Goal: Task Accomplishment & Management: Use online tool/utility

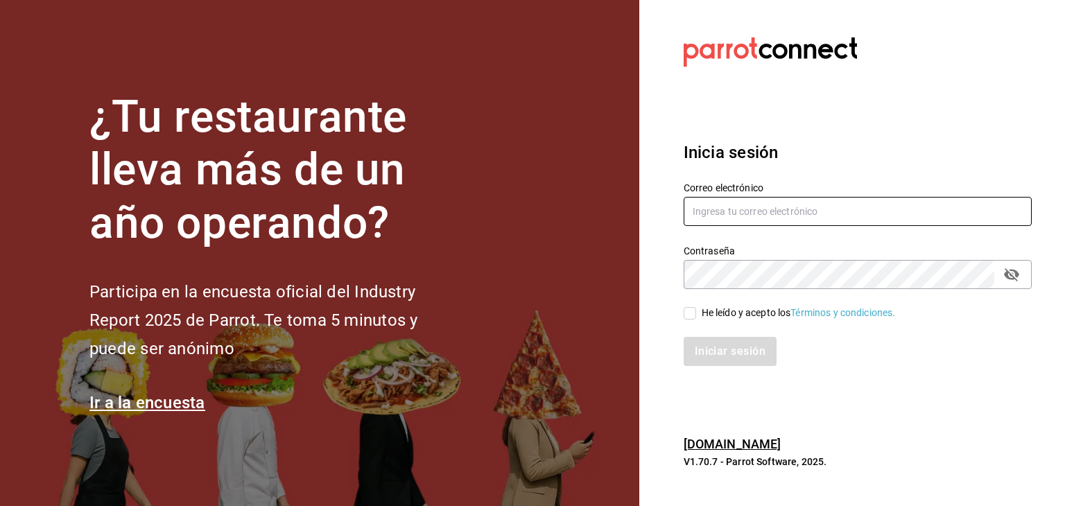
type input "brenda.arizpe@karzo.mx"
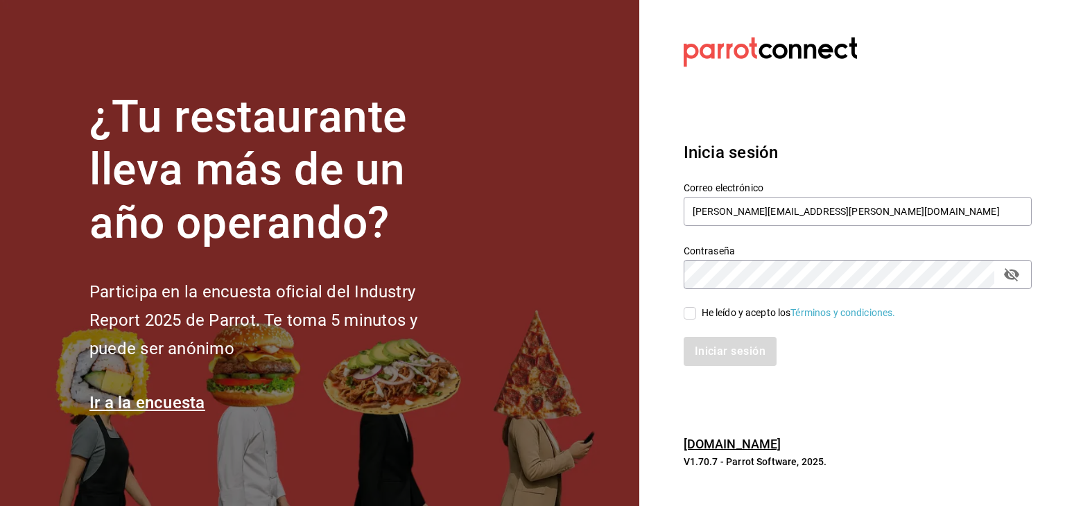
click at [710, 316] on div "He leído y acepto los Términos y condiciones." at bounding box center [799, 313] width 194 height 15
click at [696, 316] on input "He leído y acepto los Términos y condiciones." at bounding box center [690, 313] width 12 height 12
checkbox input "true"
click at [717, 354] on button "Iniciar sesión" at bounding box center [731, 351] width 94 height 29
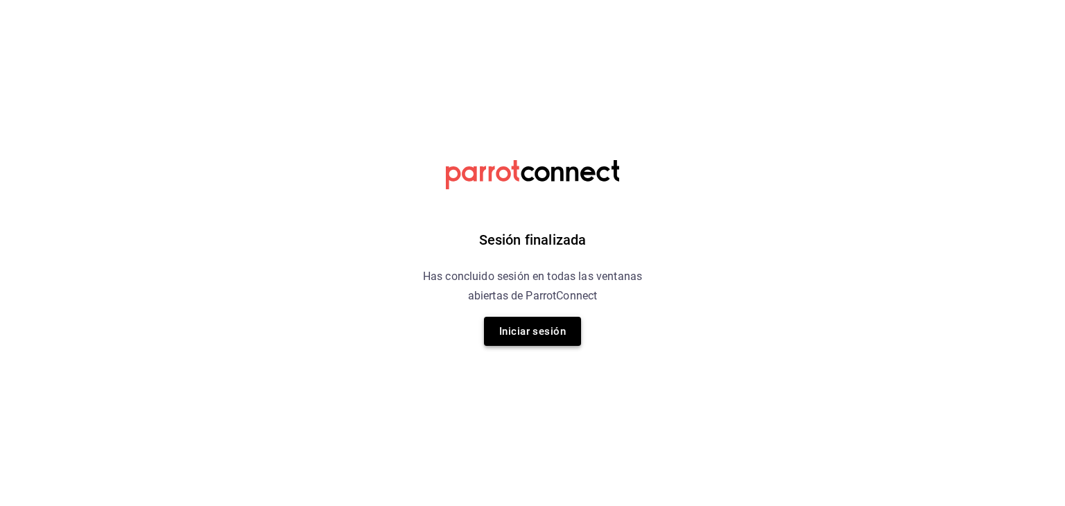
click at [544, 343] on button "Iniciar sesión" at bounding box center [532, 331] width 97 height 29
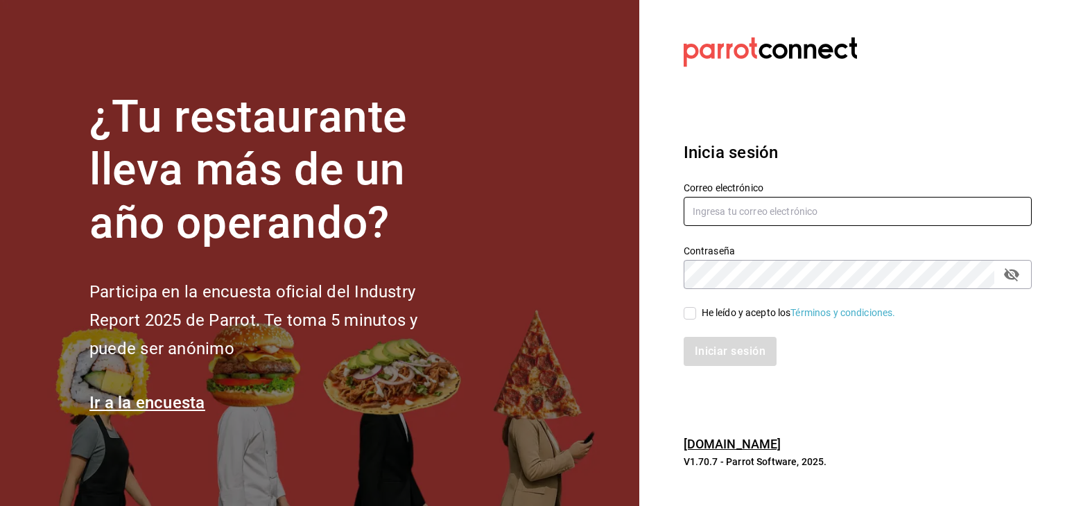
type input "brenda.arizpe@karzo.mx"
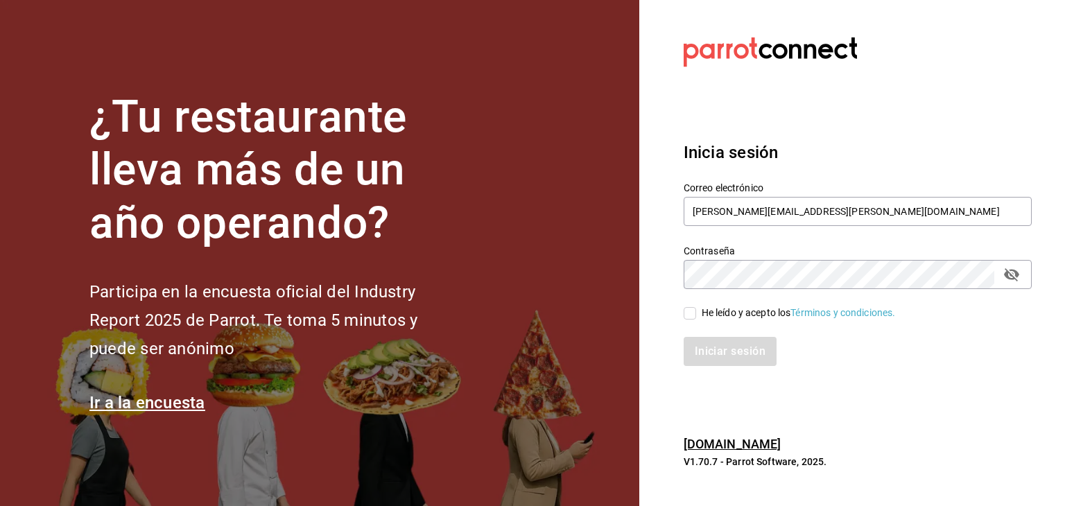
click at [691, 309] on input "He leído y acepto los Términos y condiciones." at bounding box center [690, 313] width 12 height 12
checkbox input "true"
click at [716, 362] on button "Iniciar sesión" at bounding box center [731, 351] width 94 height 29
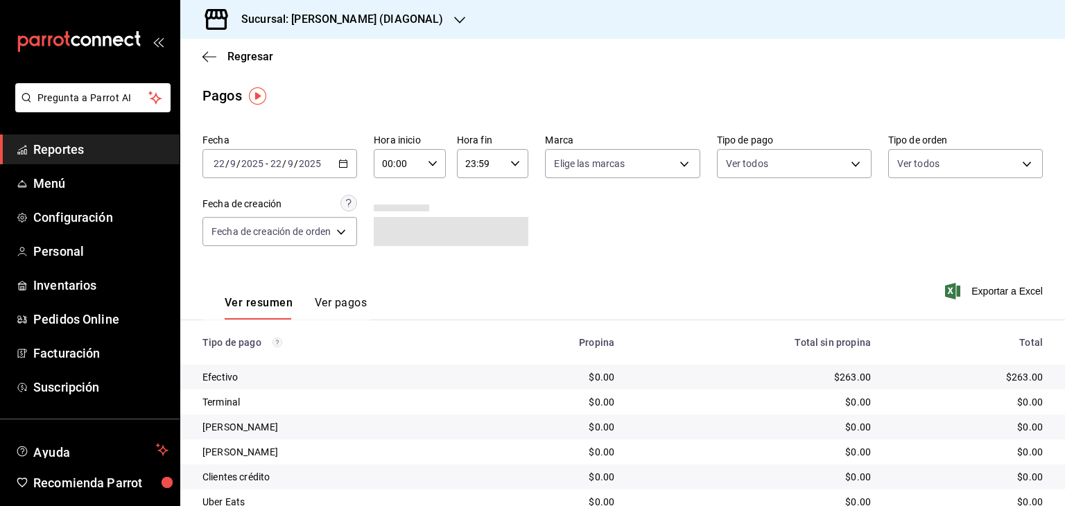
click at [341, 164] on icon "button" at bounding box center [343, 164] width 10 height 10
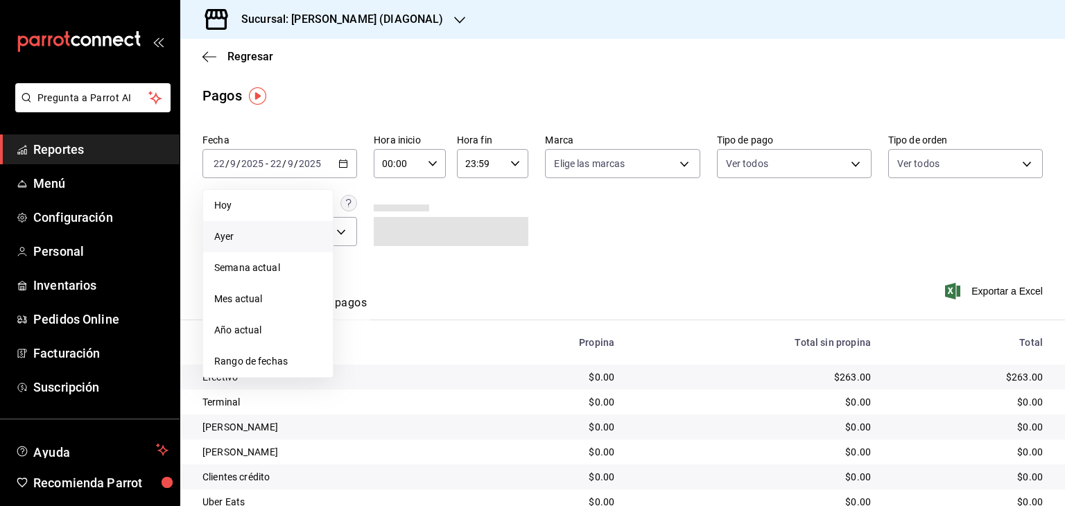
click at [261, 236] on span "Ayer" at bounding box center [267, 237] width 107 height 15
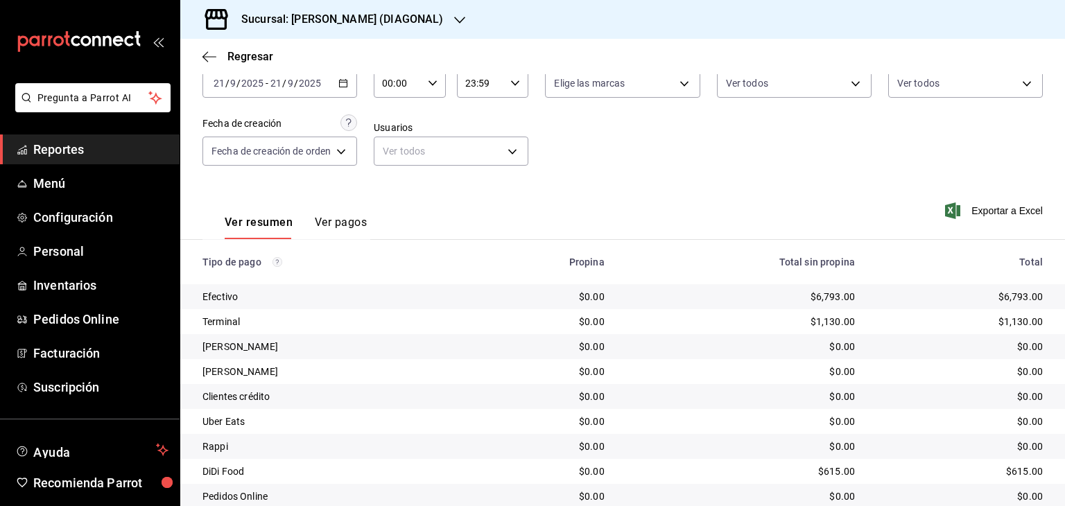
scroll to position [73, 0]
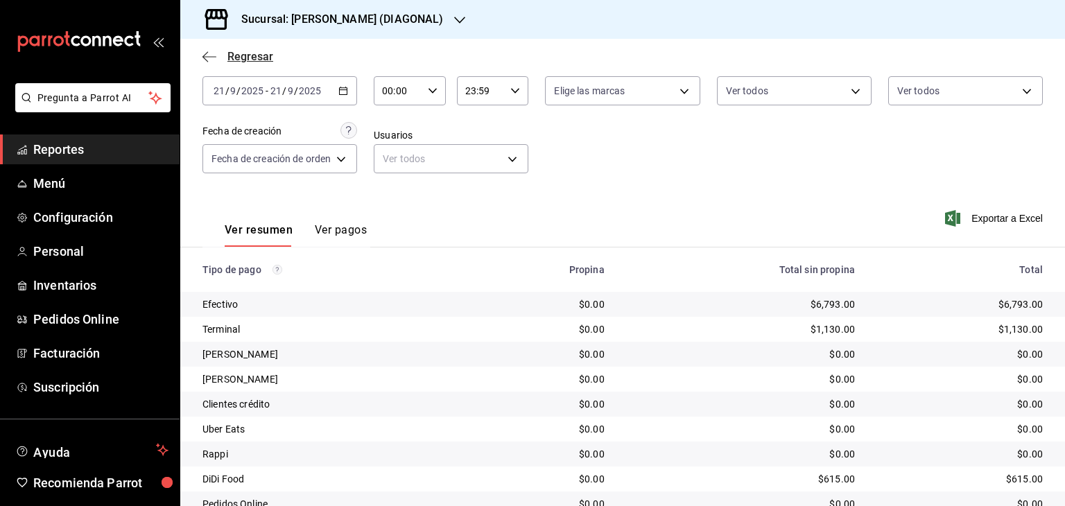
click at [264, 53] on span "Regresar" at bounding box center [250, 56] width 46 height 13
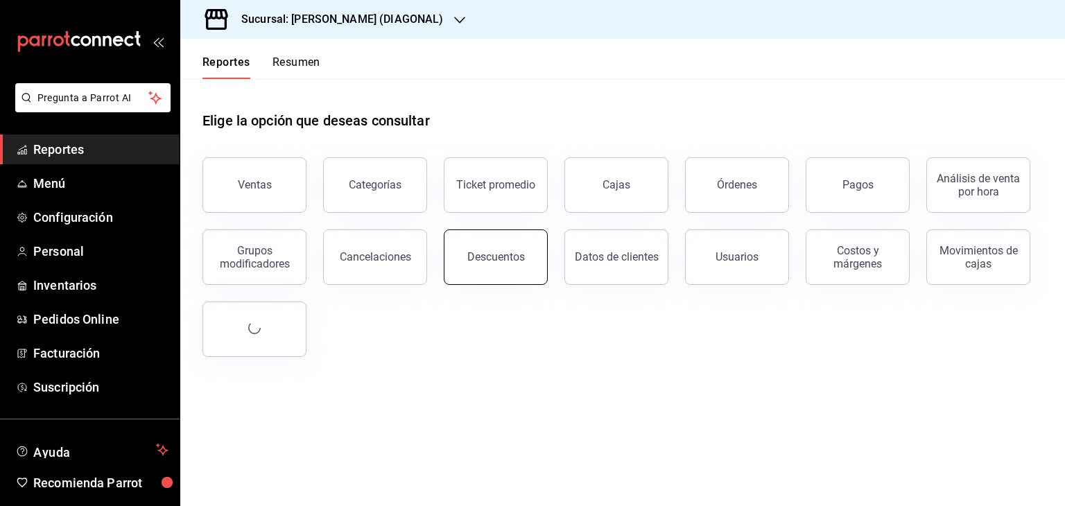
click at [479, 253] on div "Descuentos" at bounding box center [496, 256] width 58 height 13
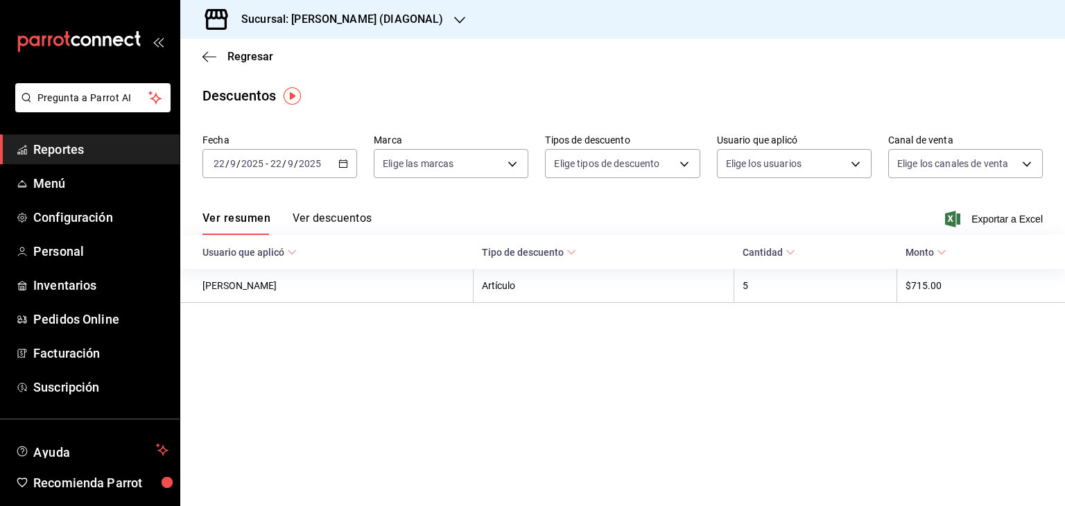
click at [341, 164] on icon "button" at bounding box center [343, 164] width 10 height 10
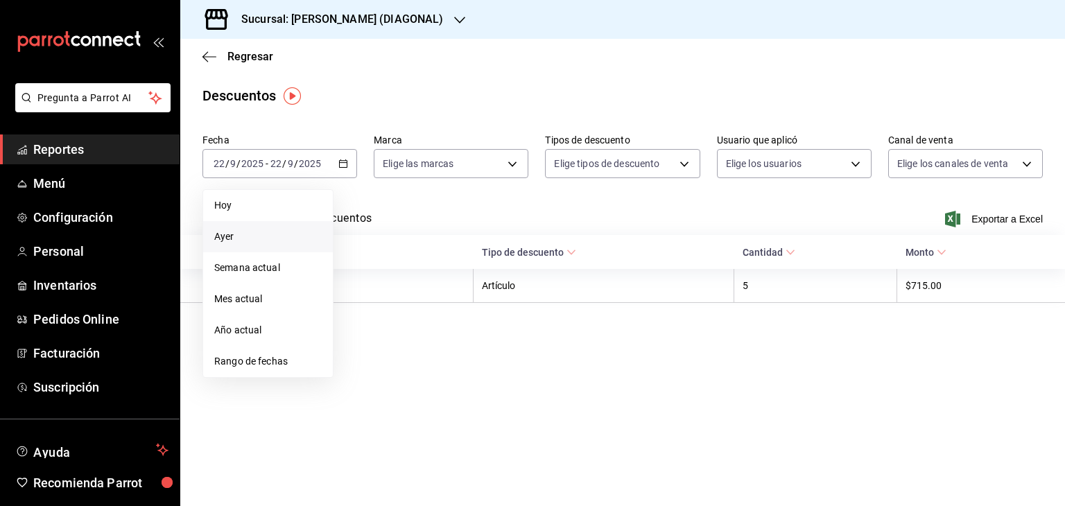
click at [272, 236] on span "Ayer" at bounding box center [267, 237] width 107 height 15
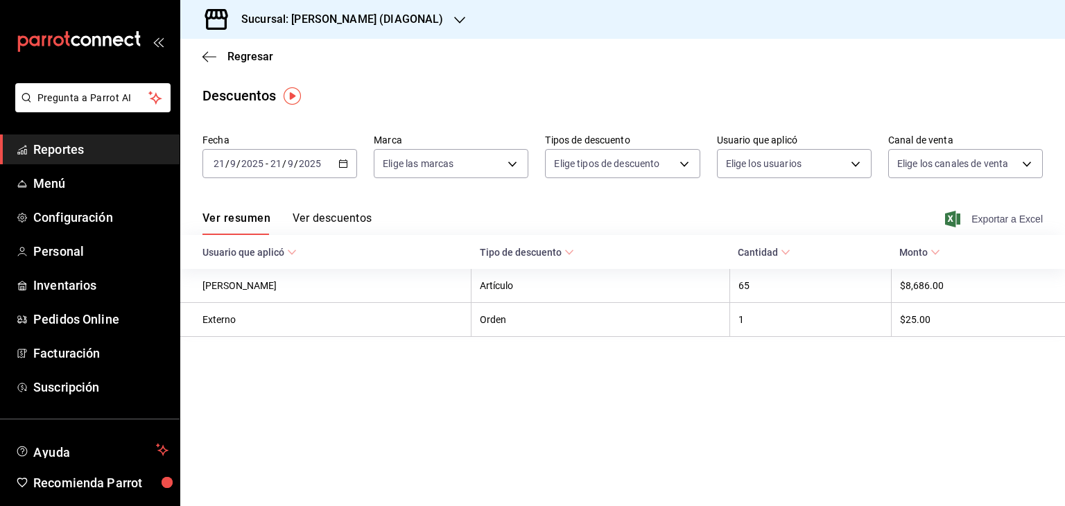
click at [978, 218] on span "Exportar a Excel" at bounding box center [995, 219] width 95 height 17
click at [266, 58] on span "Regresar" at bounding box center [250, 56] width 46 height 13
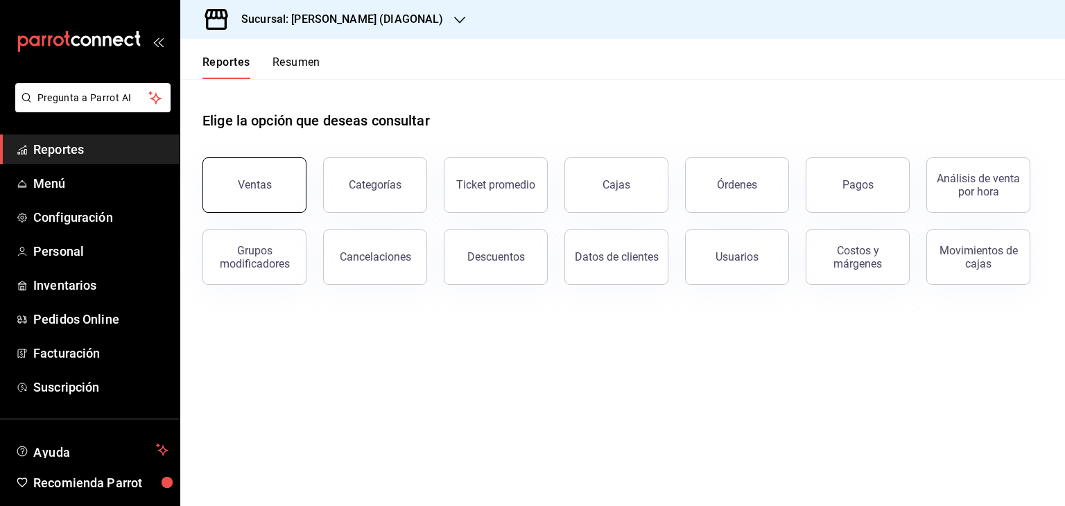
click at [274, 178] on button "Ventas" at bounding box center [255, 184] width 104 height 55
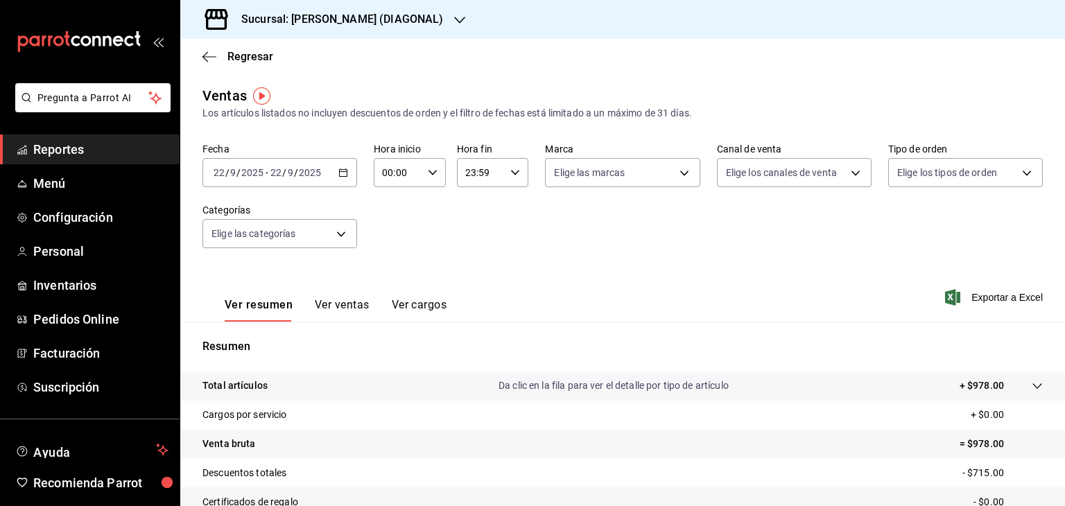
click at [339, 176] on \(Stroke\) "button" at bounding box center [343, 173] width 8 height 8
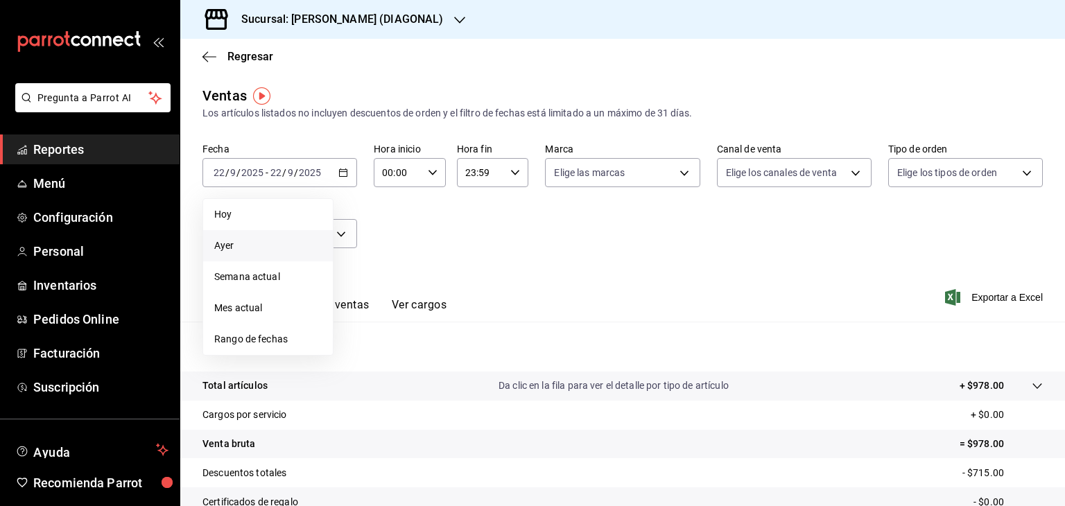
click at [288, 231] on li "Ayer" at bounding box center [268, 245] width 130 height 31
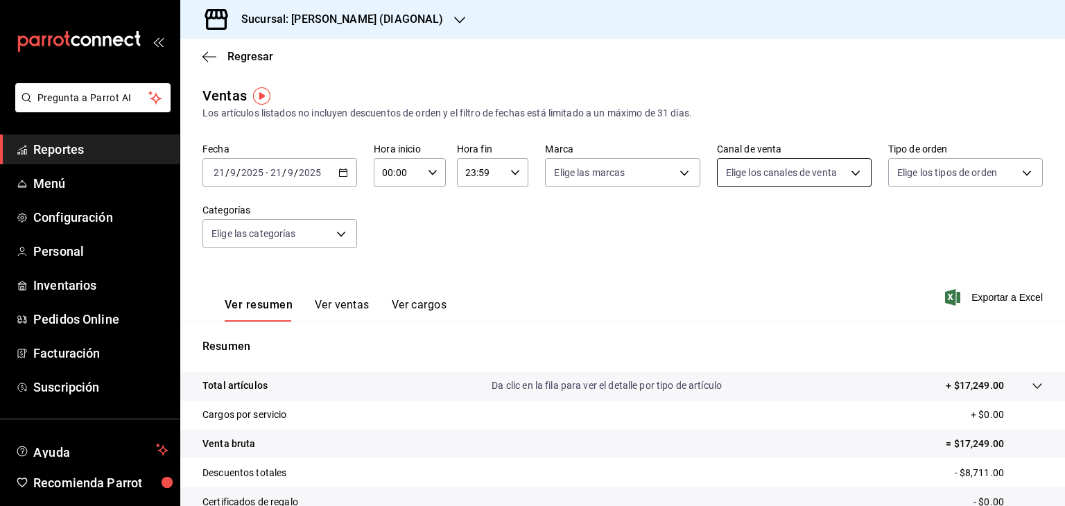
click at [857, 171] on body "Pregunta a Parrot AI Reportes Menú Configuración Personal Inventarios Pedidos O…" at bounding box center [532, 253] width 1065 height 506
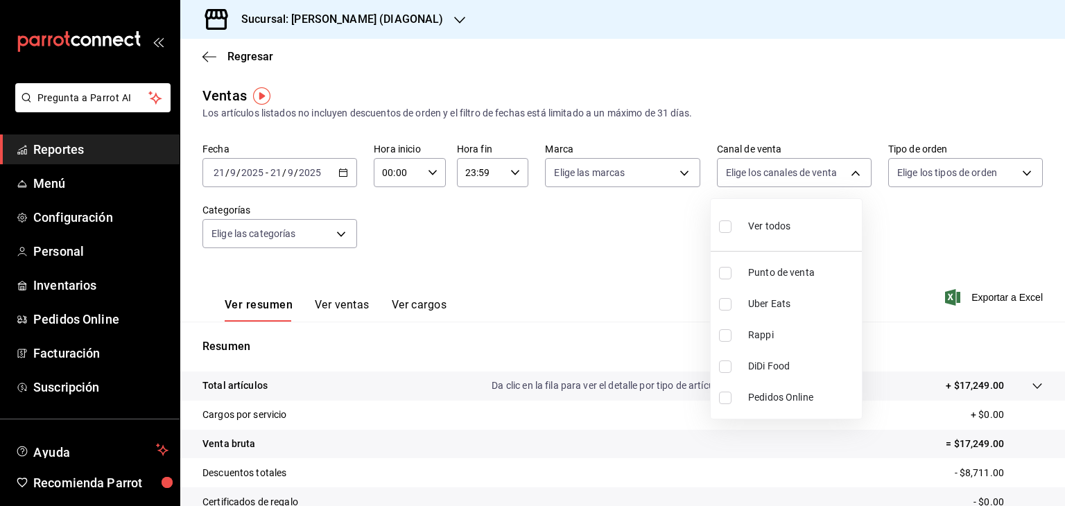
click at [750, 364] on span "DiDi Food" at bounding box center [802, 366] width 108 height 15
type input "DIDI_FOOD"
checkbox input "true"
click at [750, 364] on span "DiDi Food" at bounding box center [802, 366] width 108 height 15
checkbox input "false"
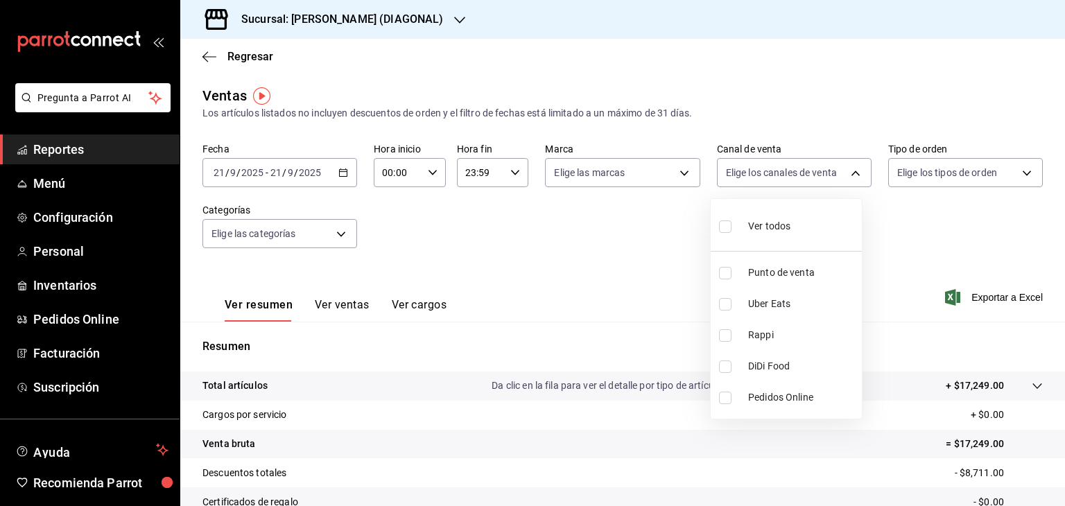
click at [204, 55] on div at bounding box center [532, 253] width 1065 height 506
click at [248, 58] on span "Regresar" at bounding box center [250, 56] width 46 height 13
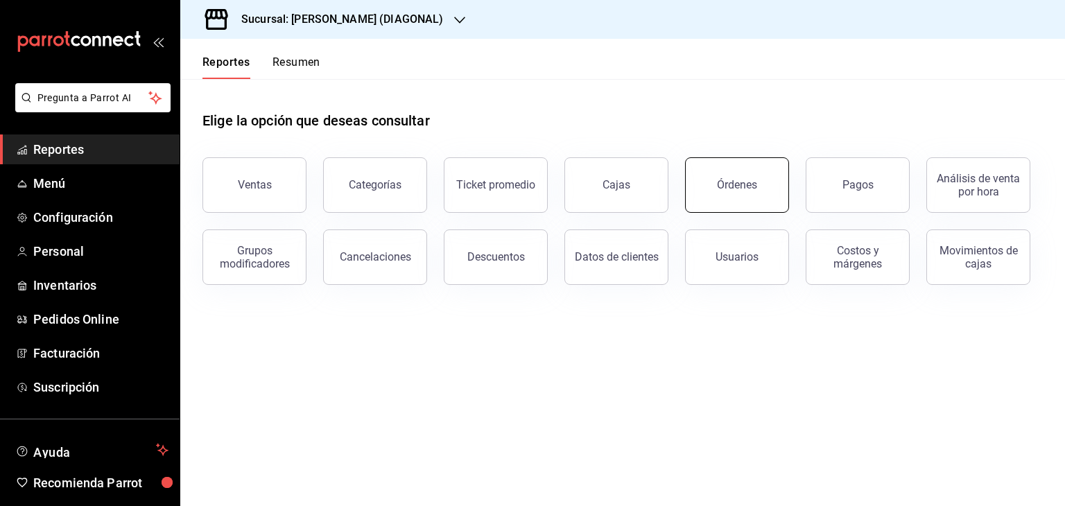
click at [735, 195] on button "Órdenes" at bounding box center [737, 184] width 104 height 55
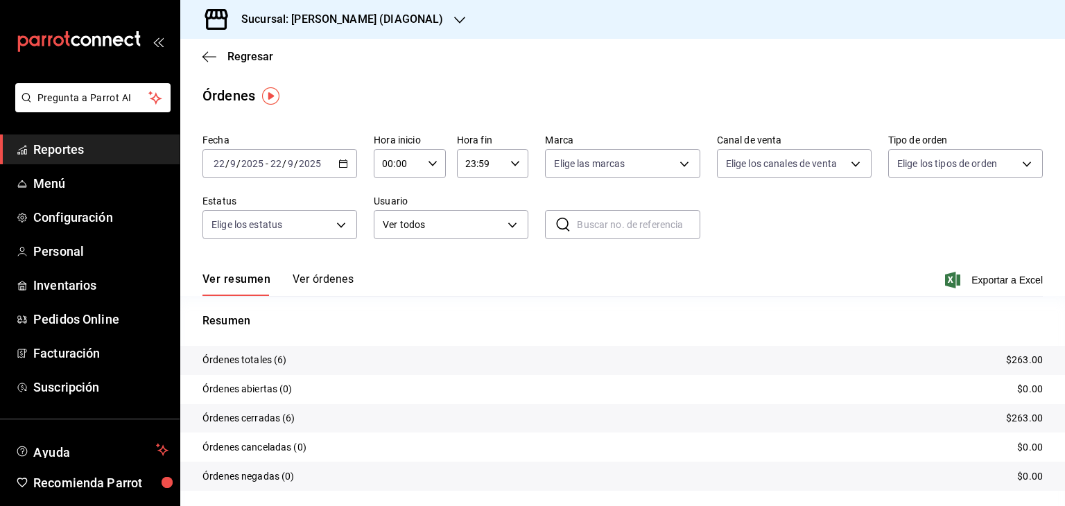
click at [341, 159] on icon "button" at bounding box center [343, 164] width 10 height 10
click at [266, 248] on li "Ayer" at bounding box center [268, 236] width 130 height 31
click at [960, 282] on span "Exportar a Excel" at bounding box center [995, 280] width 95 height 17
